Goal: Find specific page/section: Find specific page/section

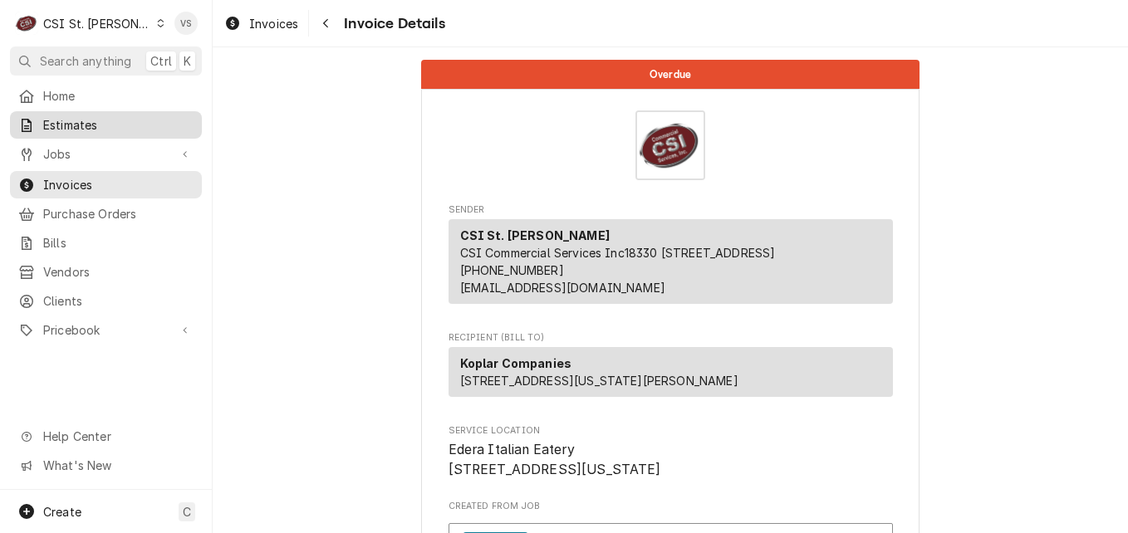
scroll to position [3041, 0]
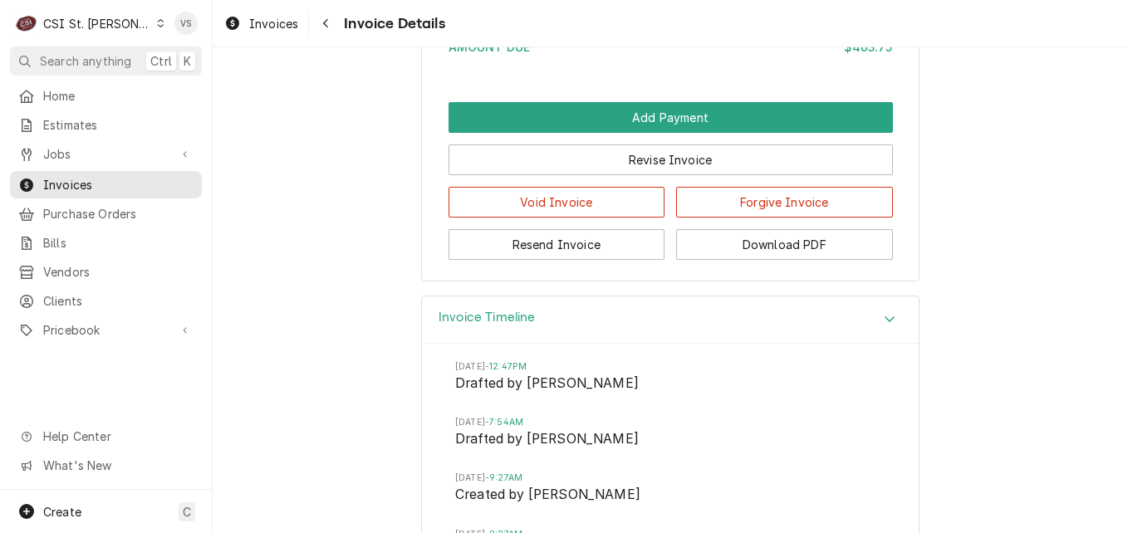
click at [157, 26] on icon "Dynamic Content Wrapper" at bounding box center [160, 23] width 7 height 8
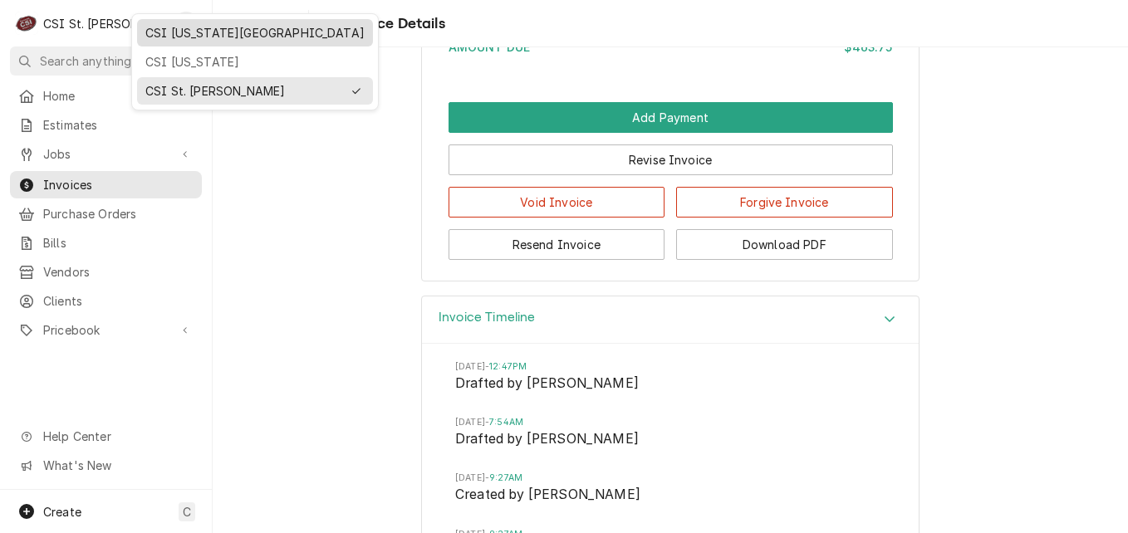
click at [204, 38] on div "CSI [US_STATE][GEOGRAPHIC_DATA]" at bounding box center [254, 32] width 219 height 17
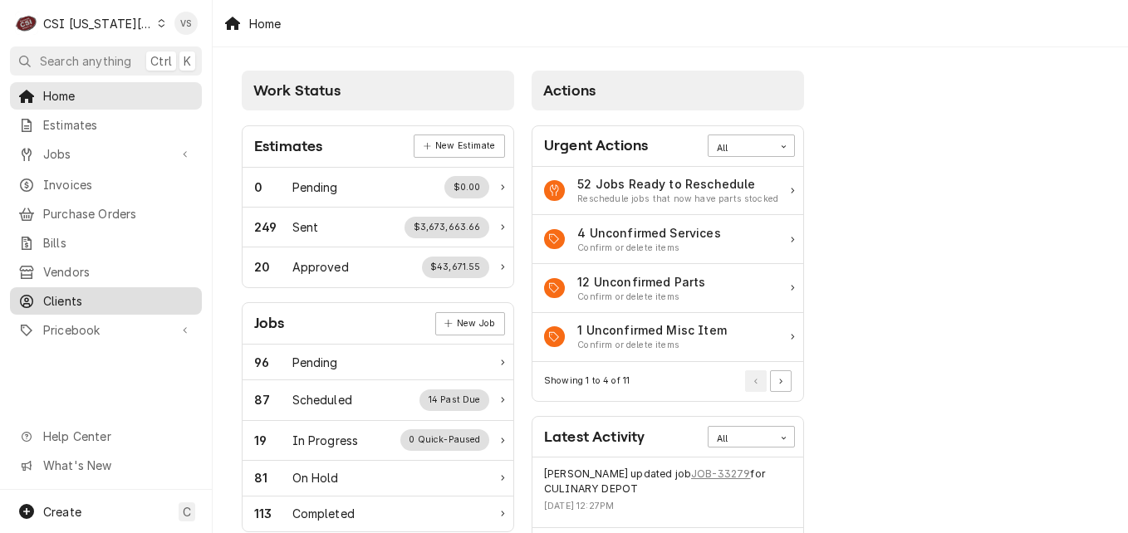
click at [76, 293] on span "Clients" at bounding box center [118, 300] width 150 height 17
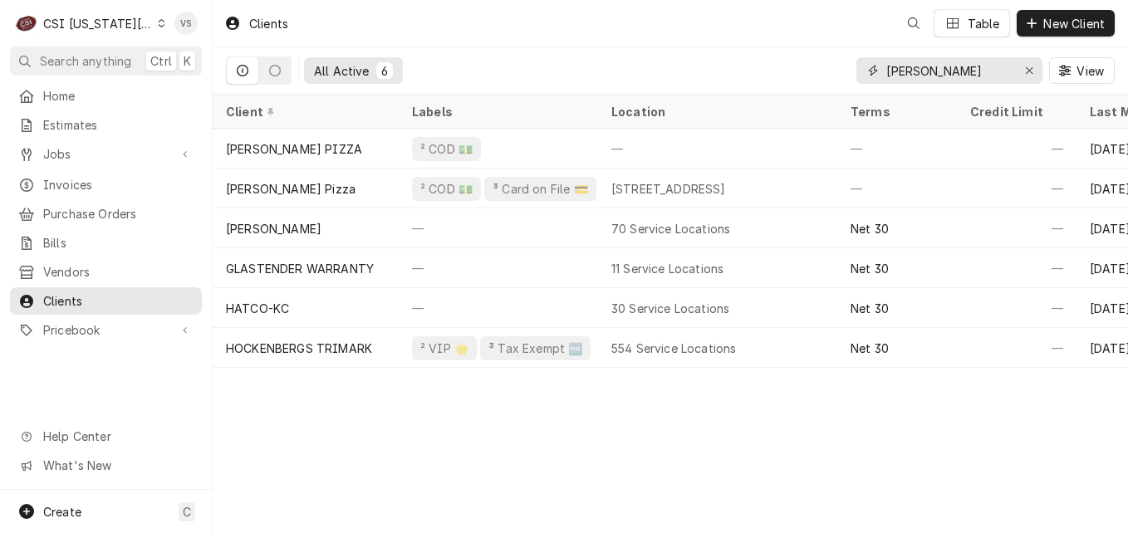
click at [842, 72] on div "All Active 6 [PERSON_NAME] View" at bounding box center [670, 70] width 889 height 47
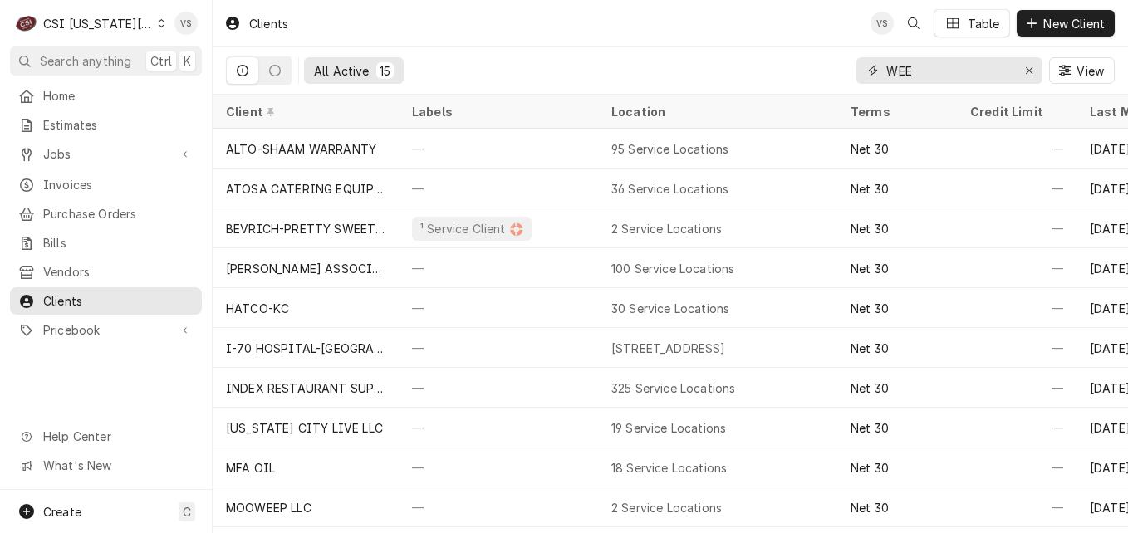
click at [934, 71] on input "WEE" at bounding box center [948, 70] width 125 height 27
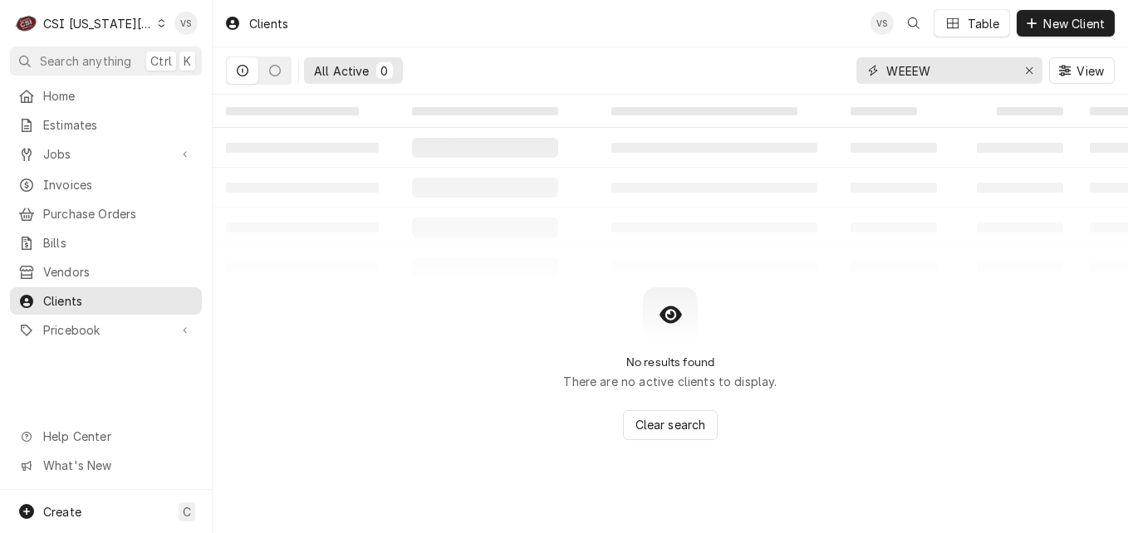
click at [919, 69] on input "WEEEW" at bounding box center [948, 70] width 125 height 27
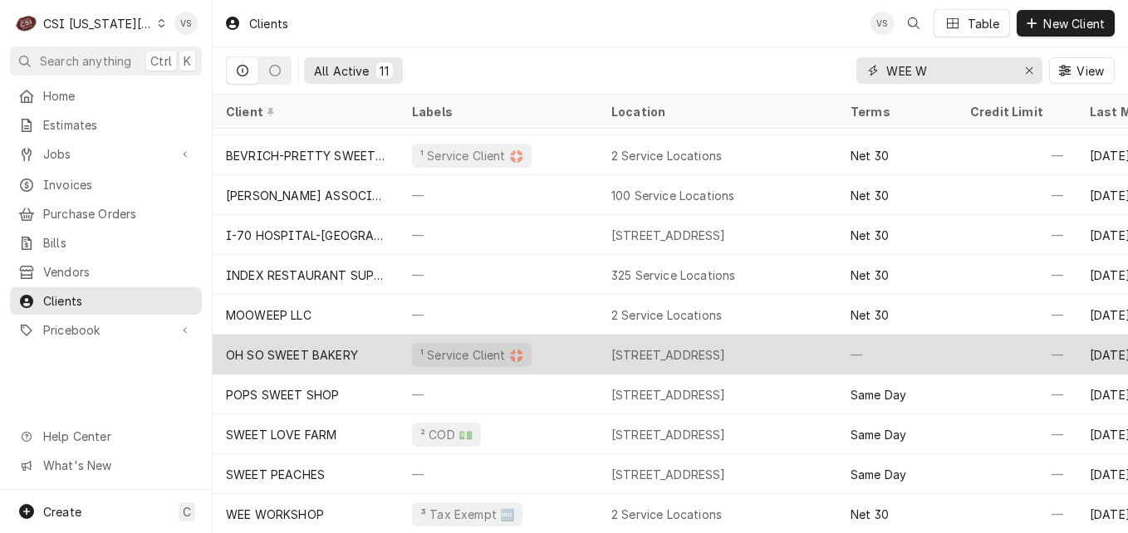
scroll to position [42, 0]
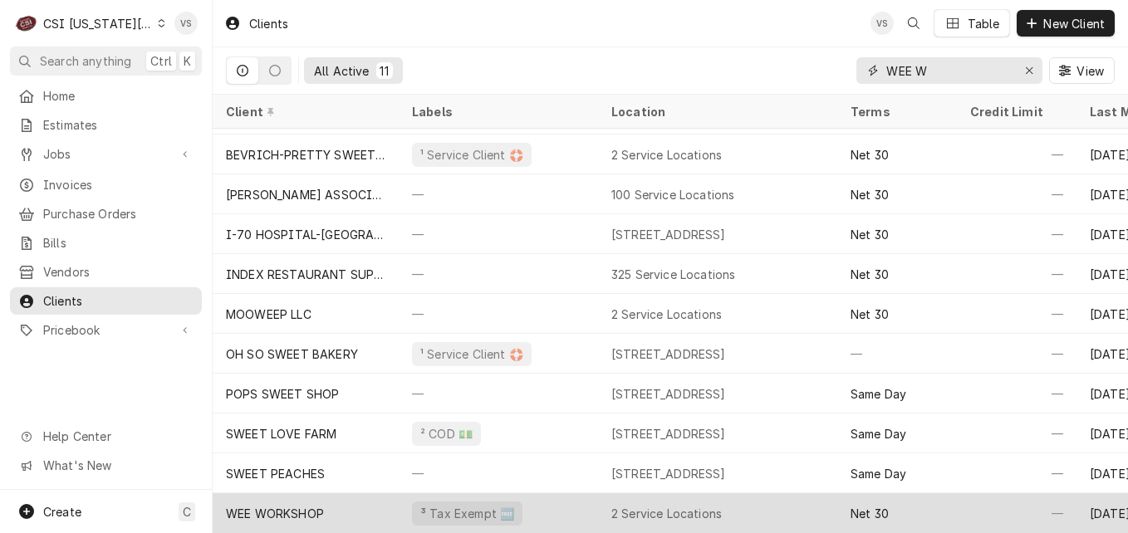
type input "WEE W"
click at [360, 501] on div "WEE WORKSHOP" at bounding box center [306, 514] width 186 height 40
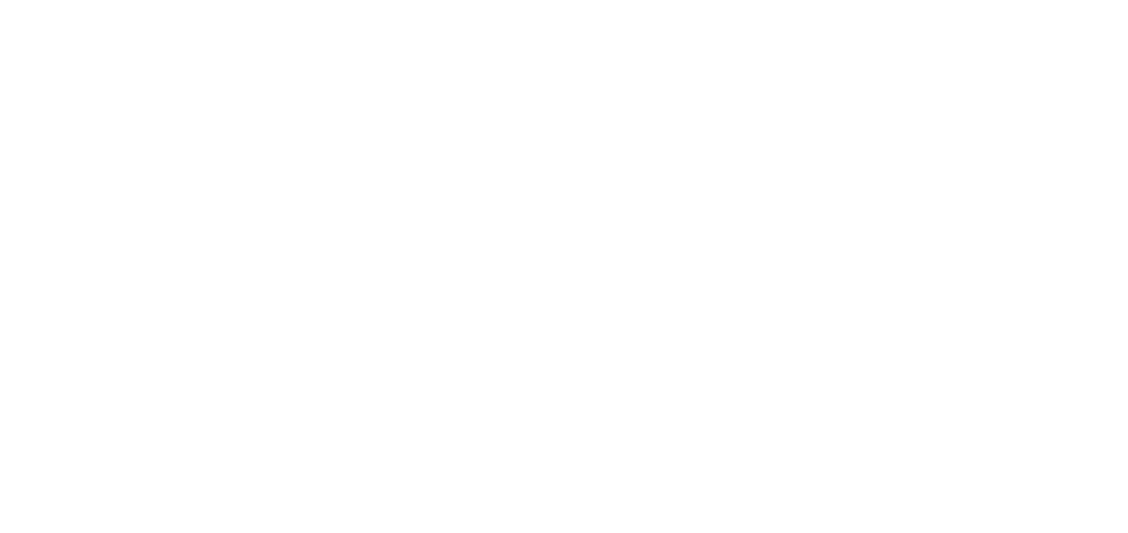
click at [350, 504] on div "Dynamic Content Wrapper" at bounding box center [564, 266] width 1128 height 533
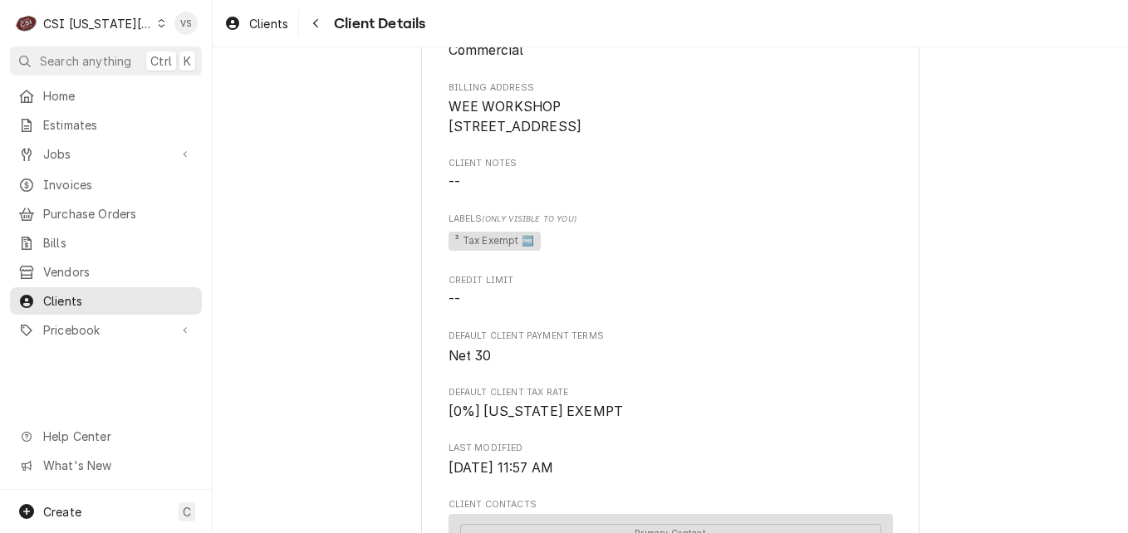
scroll to position [166, 0]
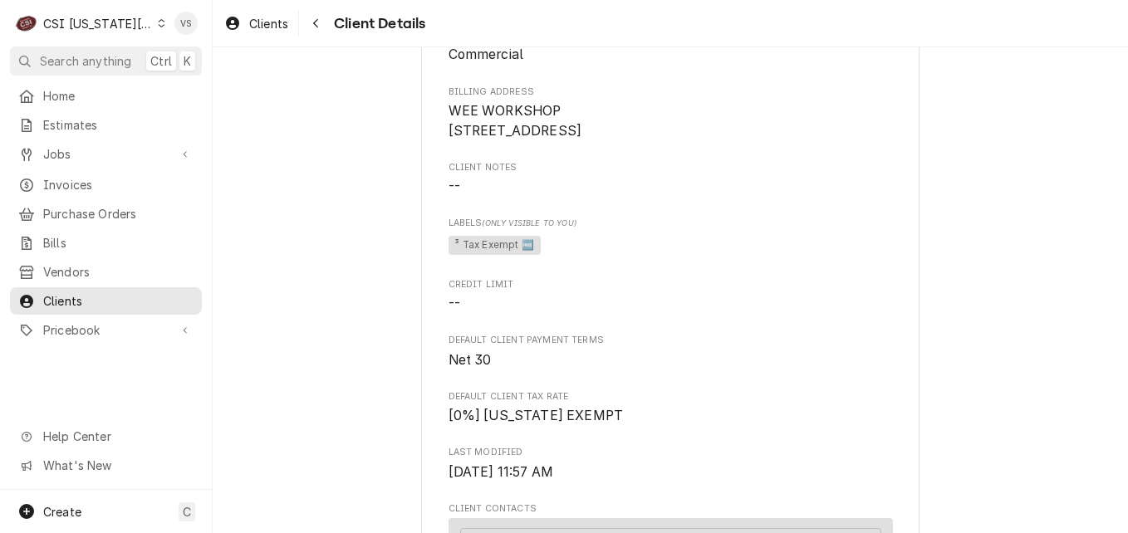
click at [158, 22] on icon "Dynamic Content Wrapper" at bounding box center [161, 23] width 7 height 8
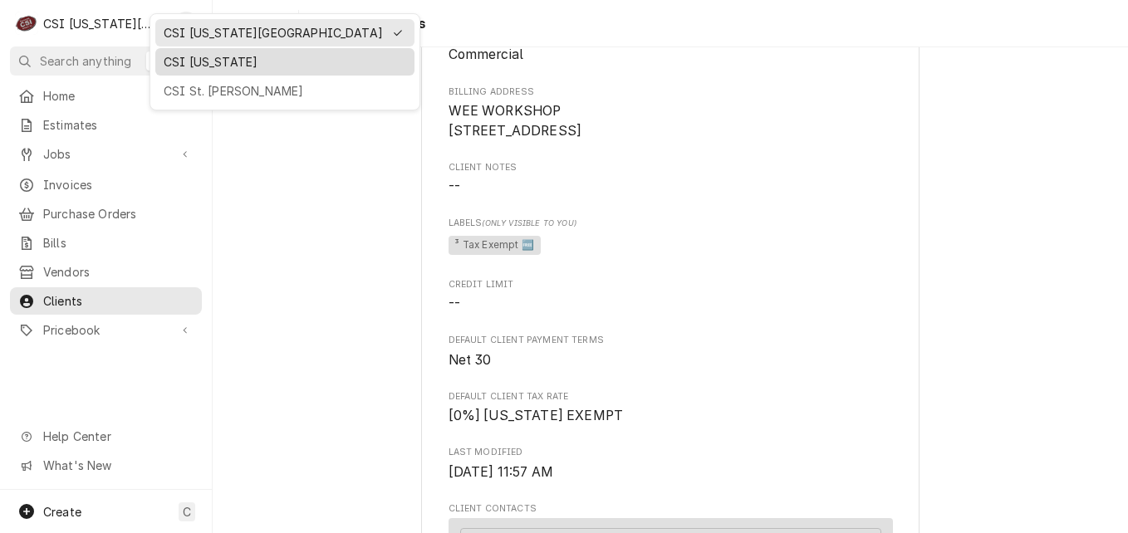
click at [242, 57] on div "CSI Kentucky" at bounding box center [285, 61] width 243 height 17
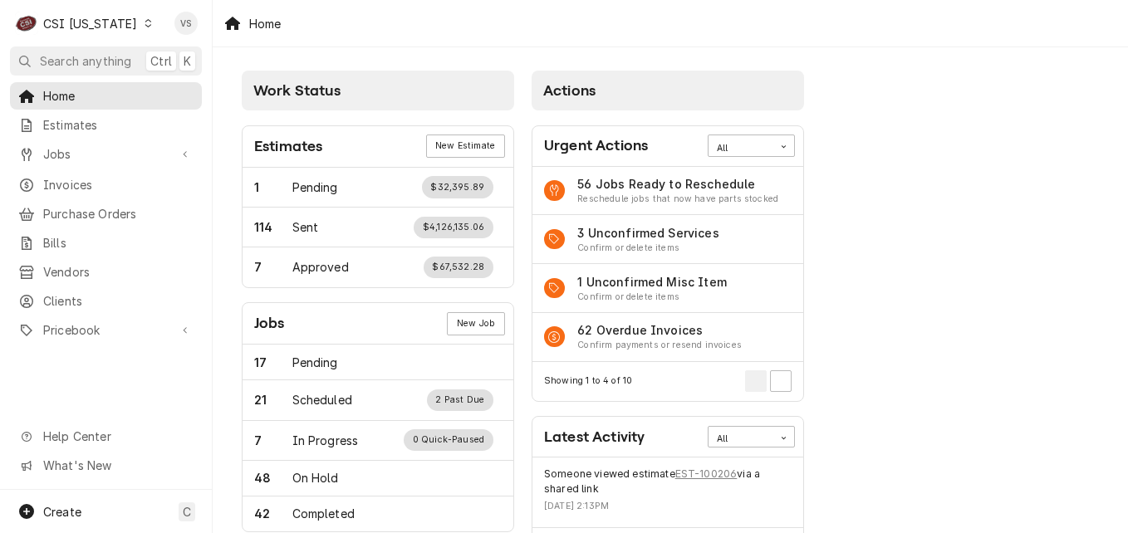
click at [77, 292] on span "Clients" at bounding box center [118, 300] width 150 height 17
click at [74, 297] on span "Clients" at bounding box center [118, 300] width 150 height 17
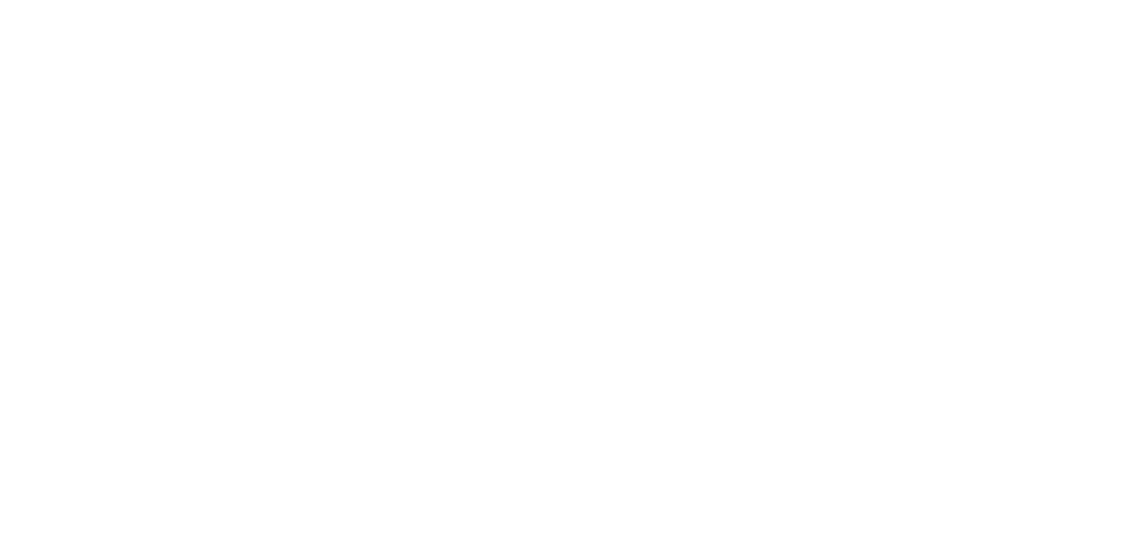
click at [86, 296] on div "Dynamic Content Wrapper" at bounding box center [564, 266] width 1128 height 533
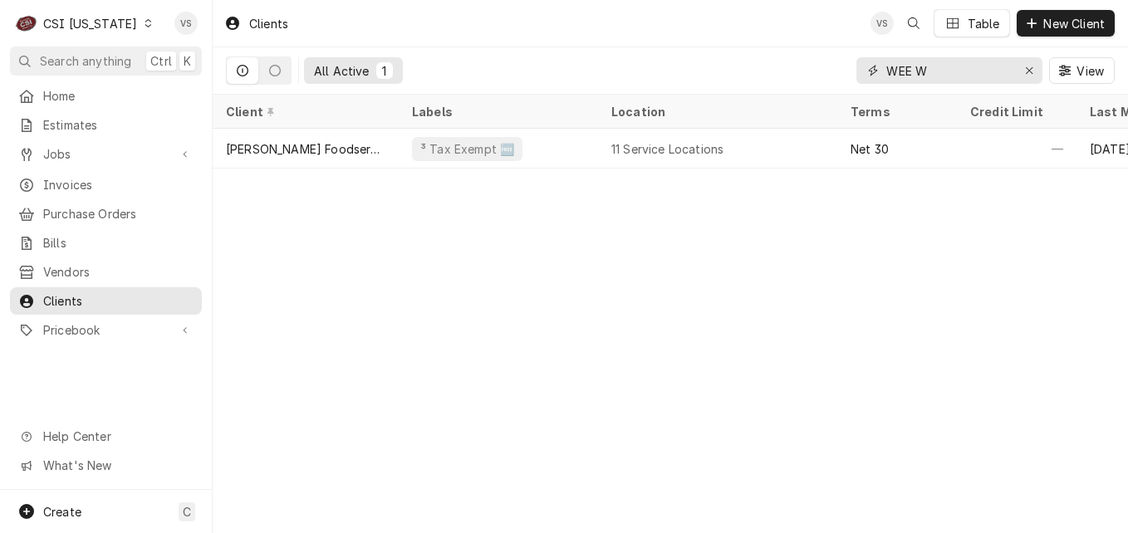
click at [866, 71] on div "WEE W" at bounding box center [950, 70] width 186 height 27
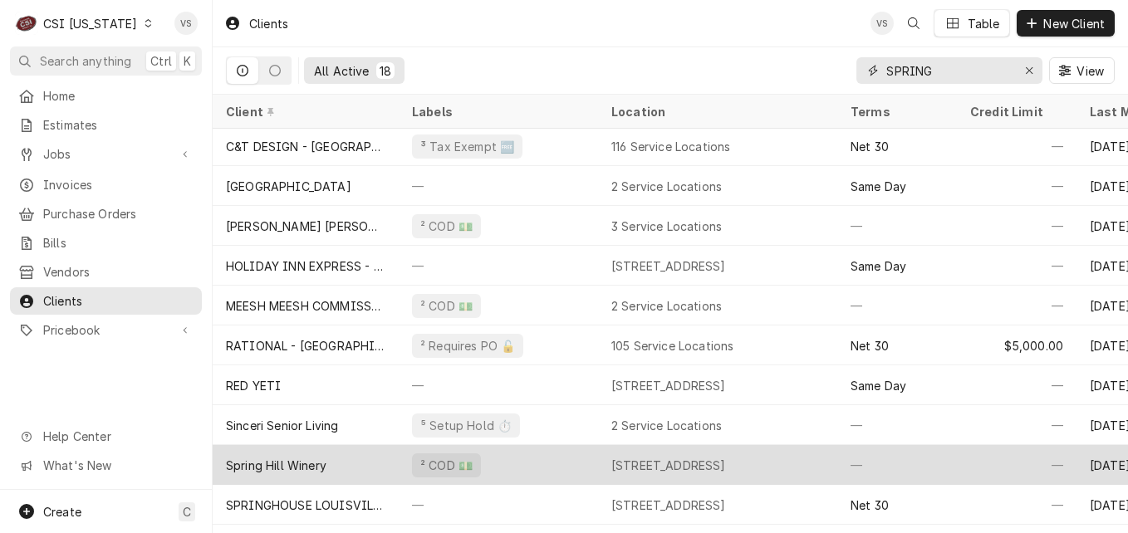
scroll to position [205, 0]
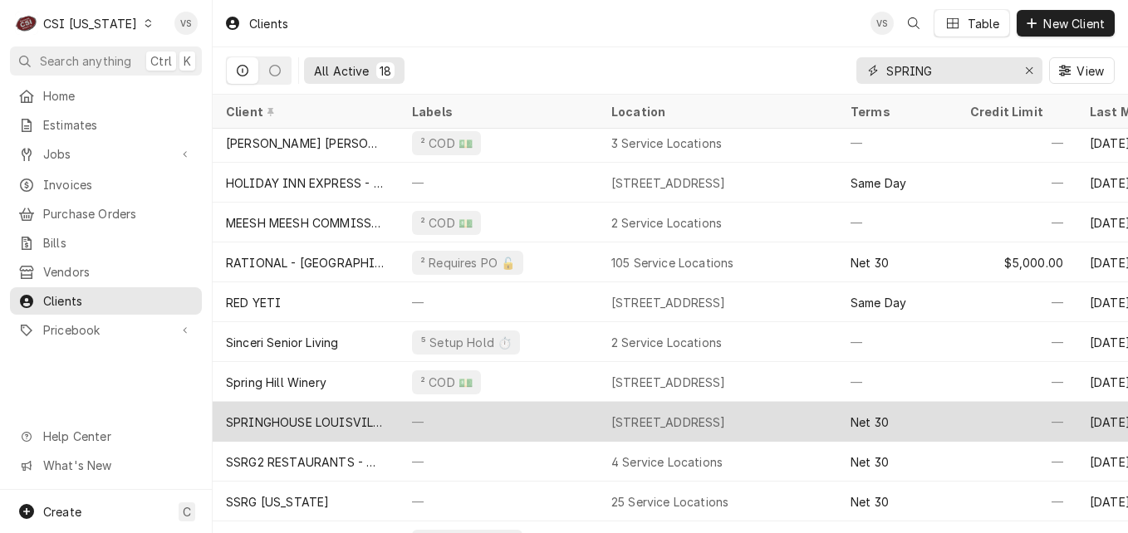
type input "SPRING"
click at [428, 414] on div "—" at bounding box center [498, 422] width 199 height 40
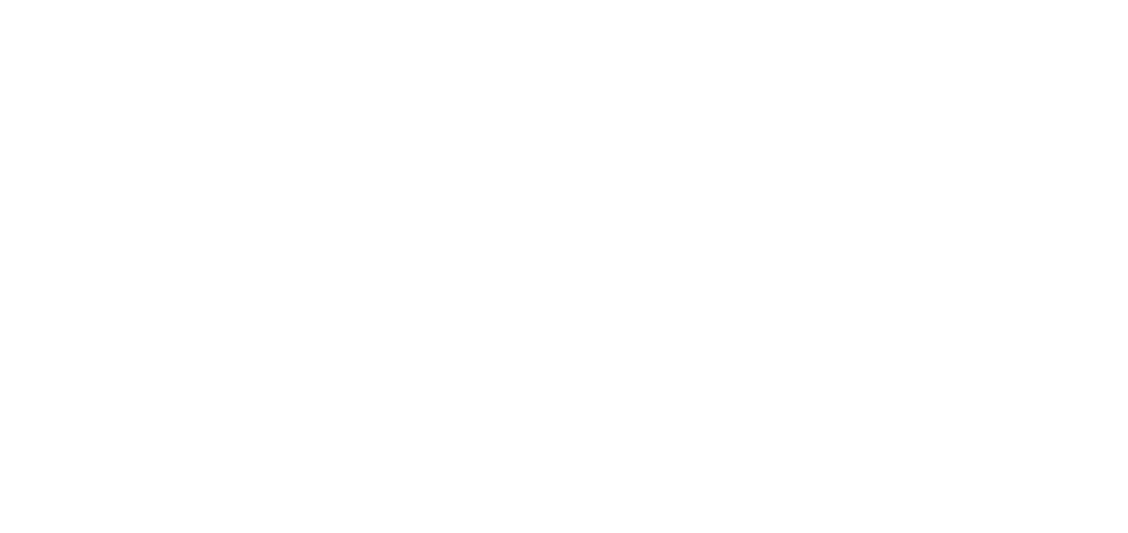
click at [508, 422] on div "Dynamic Content Wrapper" at bounding box center [564, 266] width 1128 height 533
click at [507, 423] on div "Dynamic Content Wrapper" at bounding box center [564, 266] width 1128 height 533
